Goal: Check status

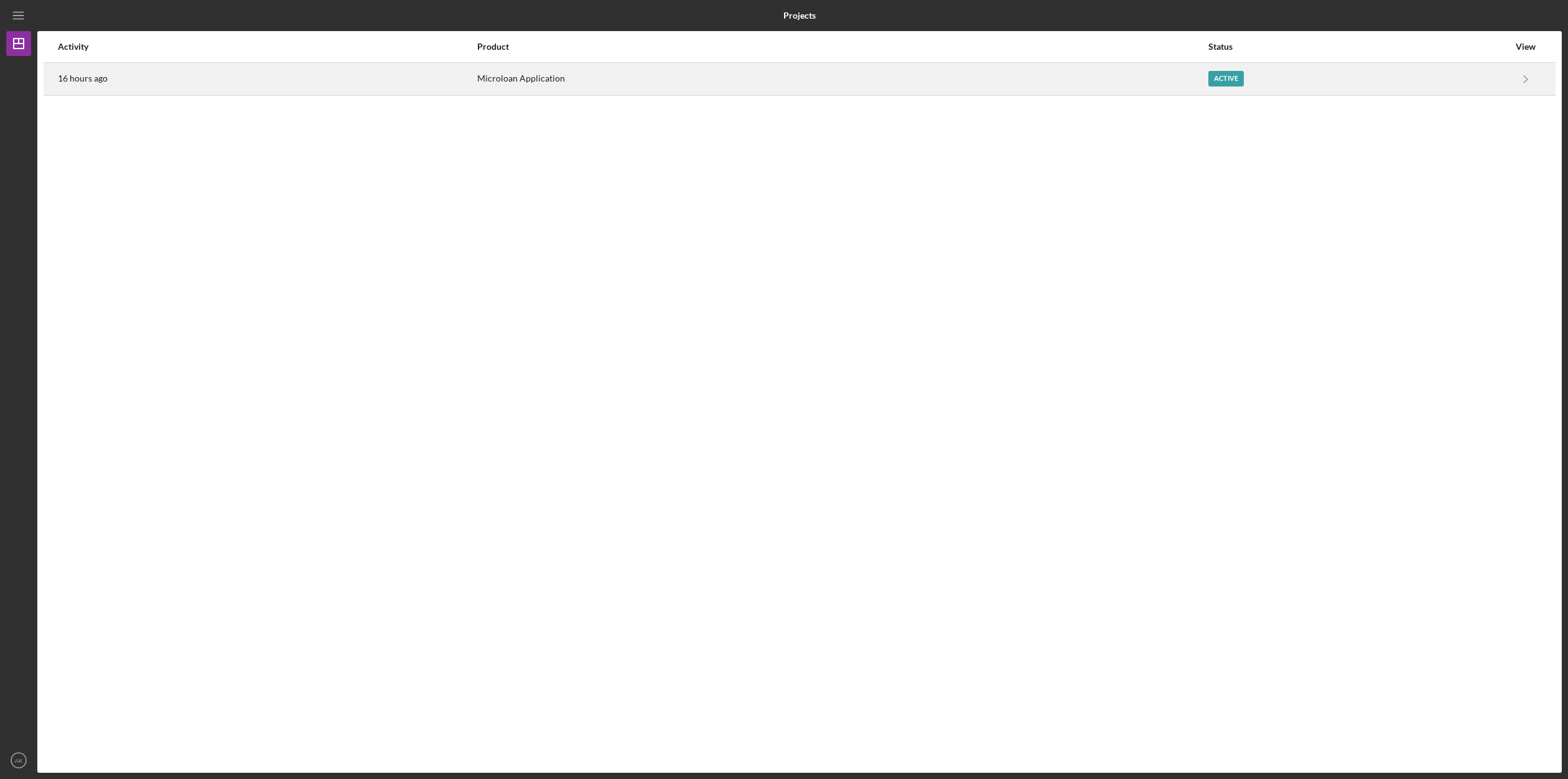
click at [1305, 79] on div "Active" at bounding box center [1359, 79] width 301 height 31
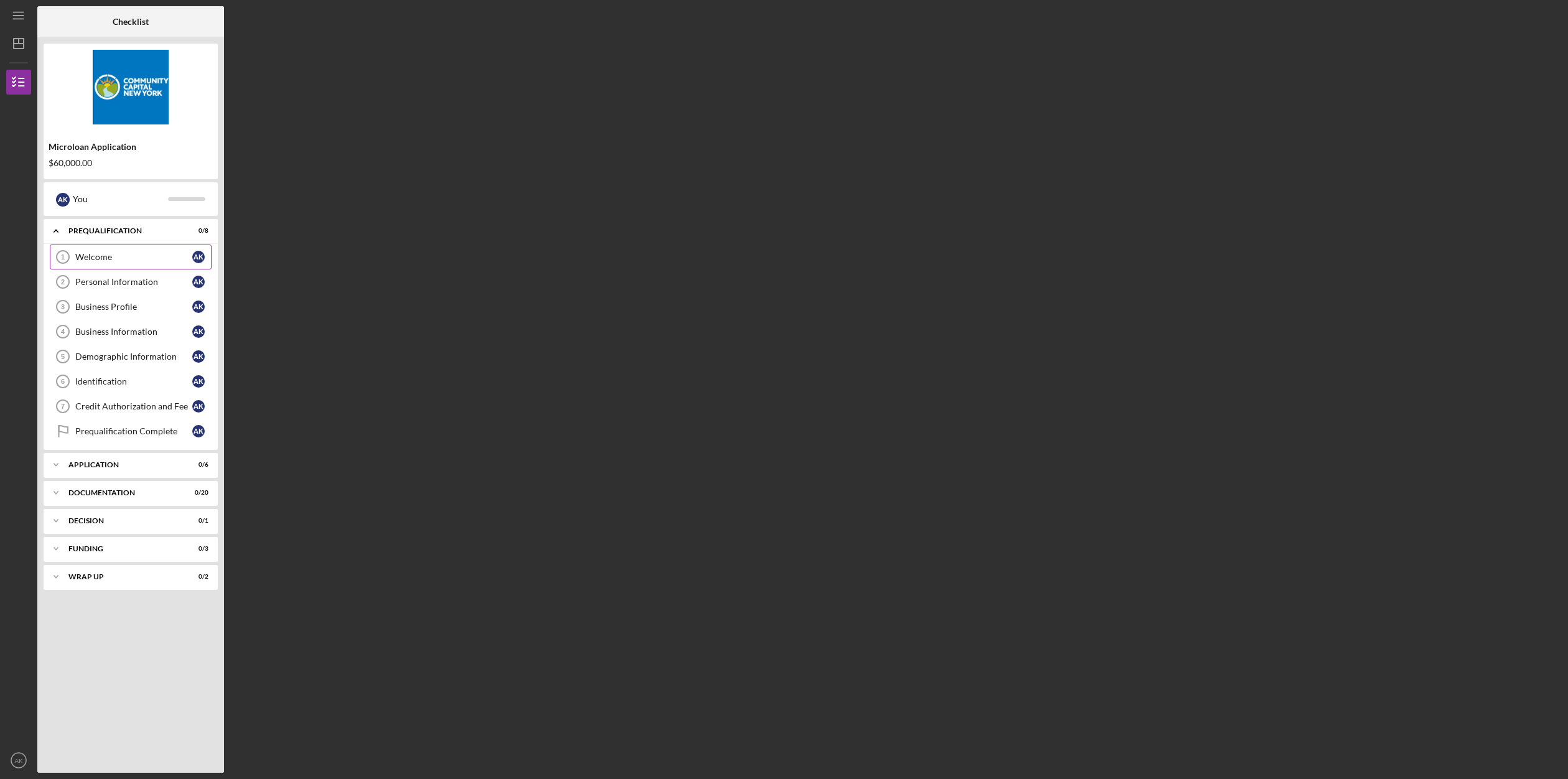
click at [93, 256] on div "Welcome" at bounding box center [134, 257] width 117 height 10
